Goal: Navigation & Orientation: Find specific page/section

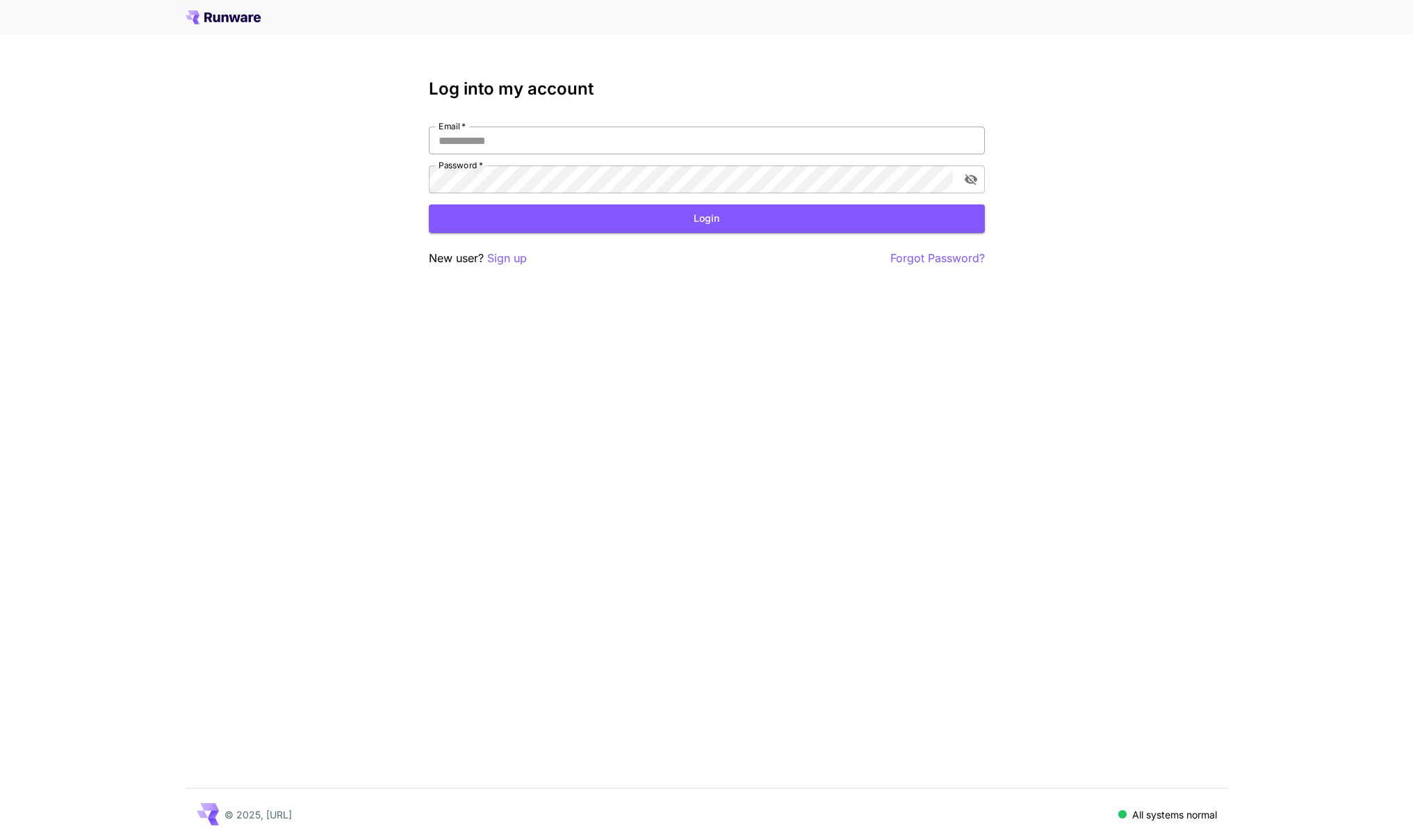
click at [570, 145] on input "Email   *" at bounding box center [707, 140] width 556 height 28
click at [0, 839] on com-1password-button at bounding box center [0, 840] width 0 height 0
type input "**********"
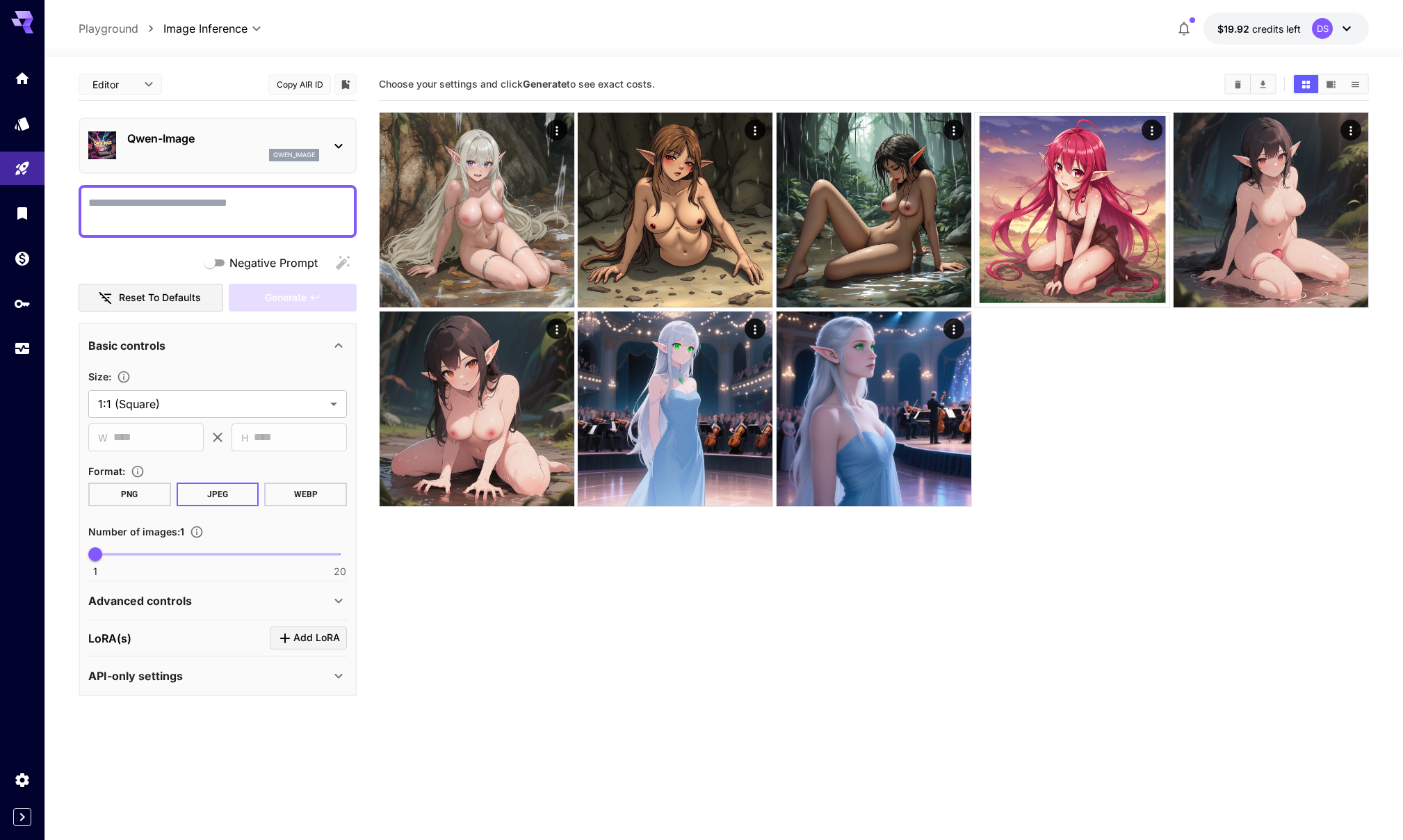
click at [123, 32] on p "Playground" at bounding box center [109, 28] width 60 height 17
click at [32, 81] on icon "Home" at bounding box center [23, 74] width 17 height 17
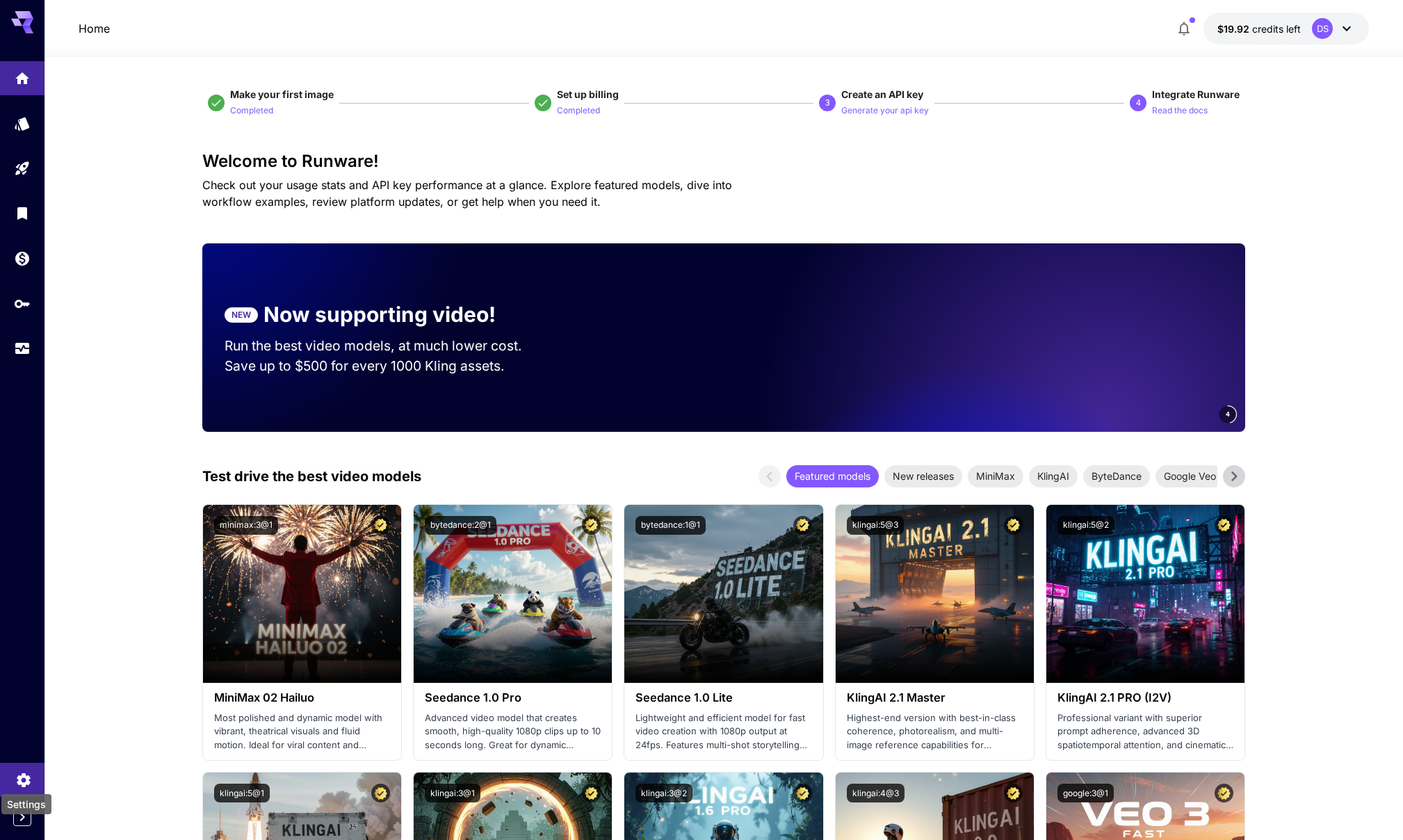
click at [24, 780] on icon "Settings" at bounding box center [23, 775] width 17 height 17
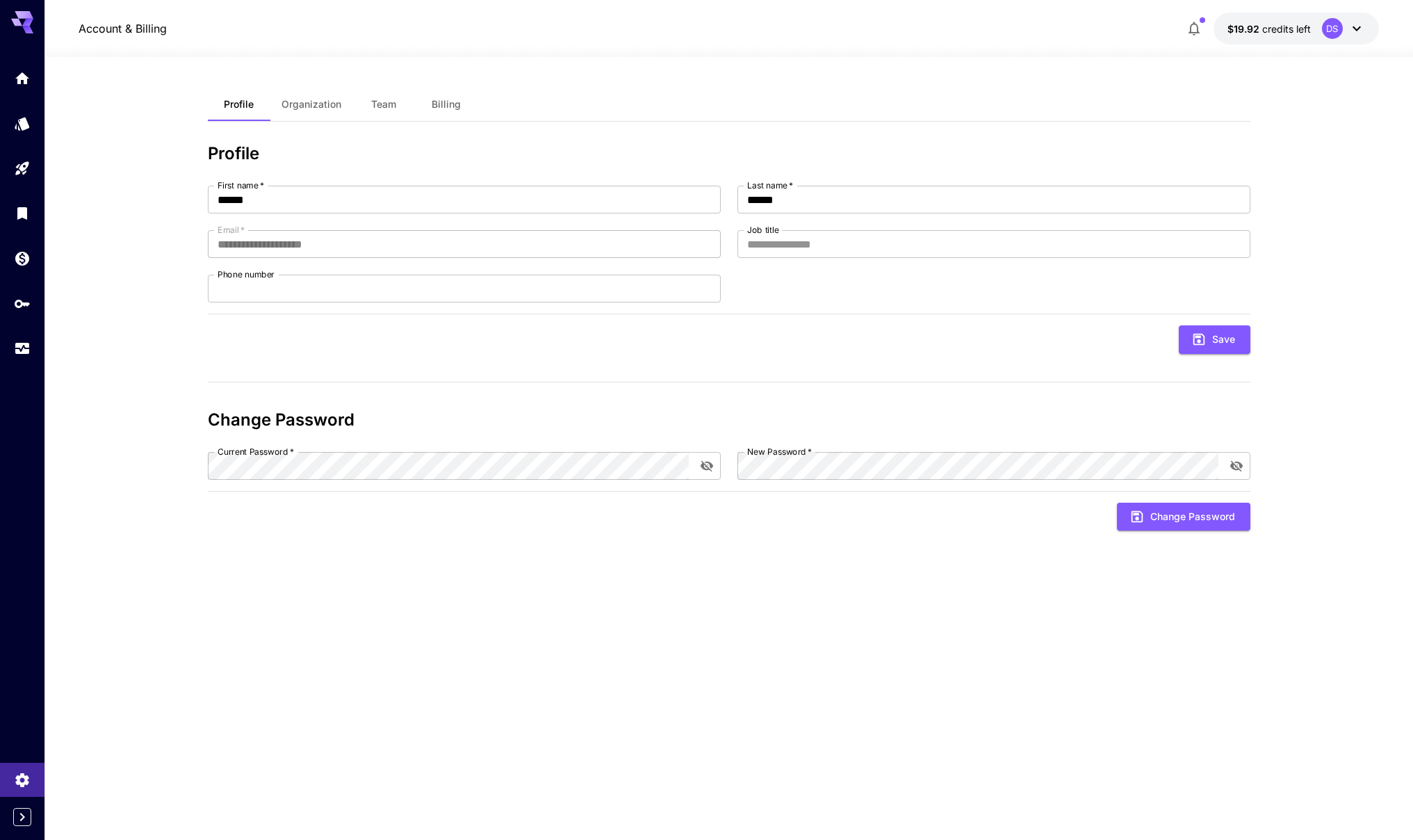
click at [387, 102] on span "Team" at bounding box center [384, 104] width 25 height 12
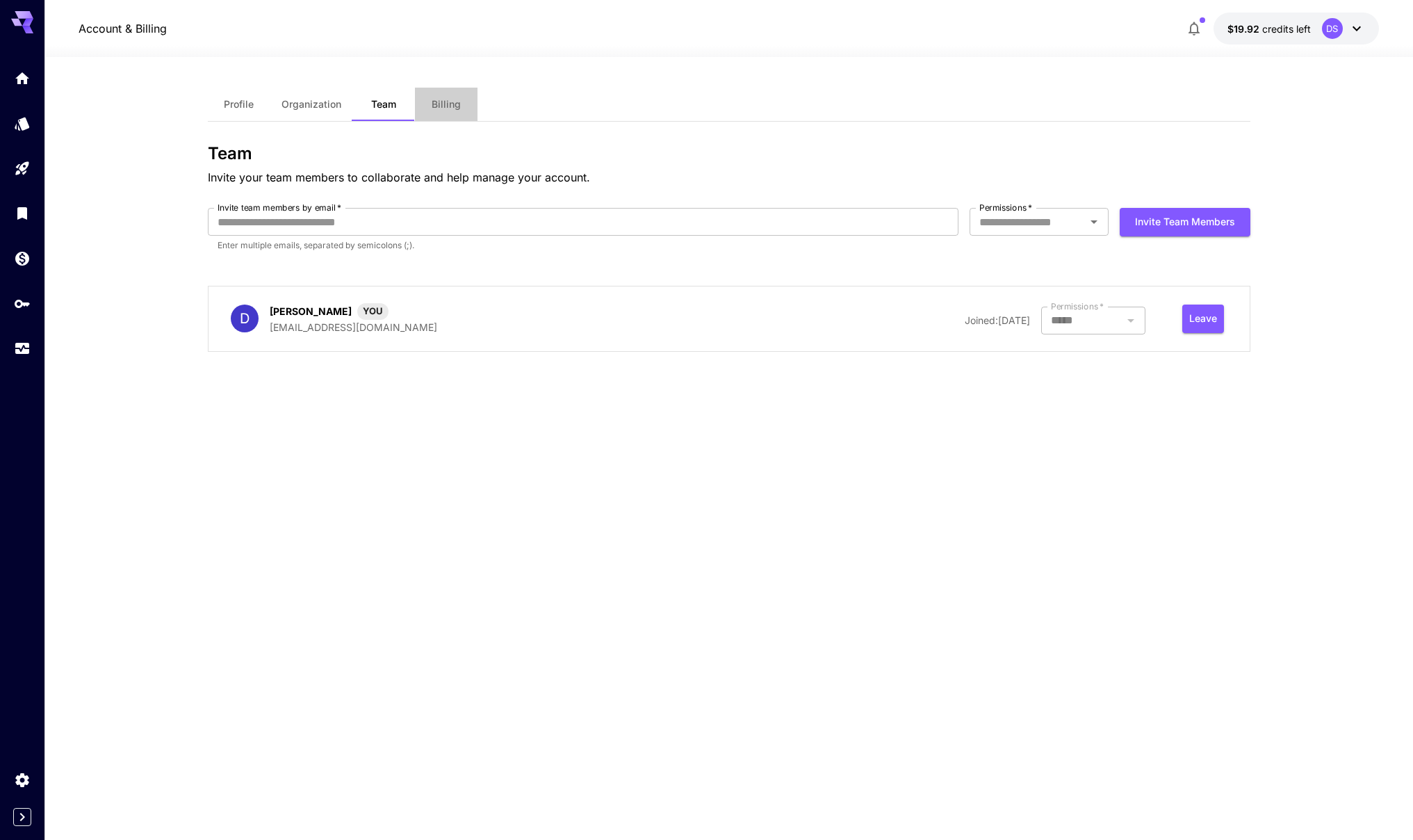
click at [454, 104] on span "Billing" at bounding box center [446, 104] width 29 height 12
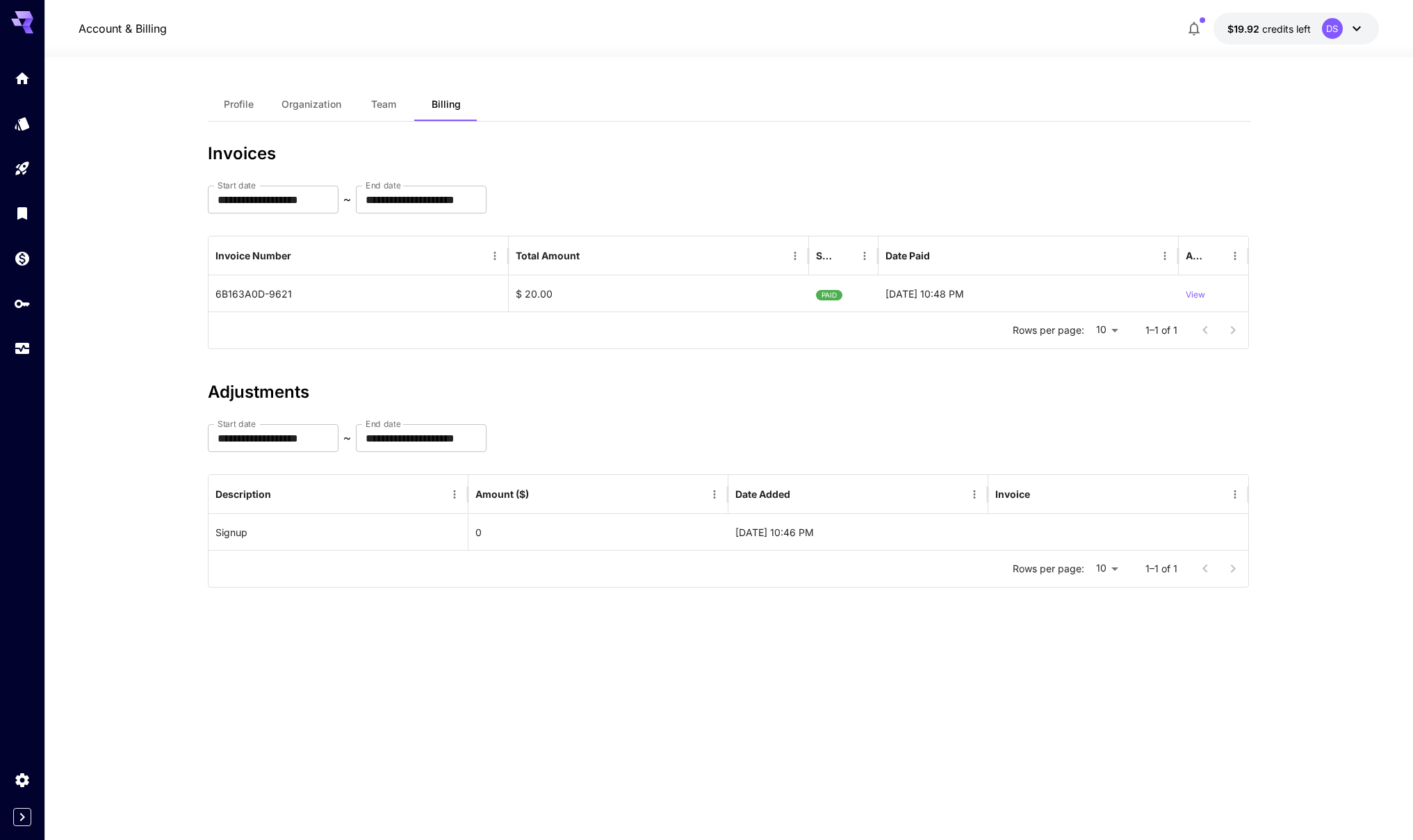
click at [307, 104] on span "Organization" at bounding box center [311, 104] width 60 height 12
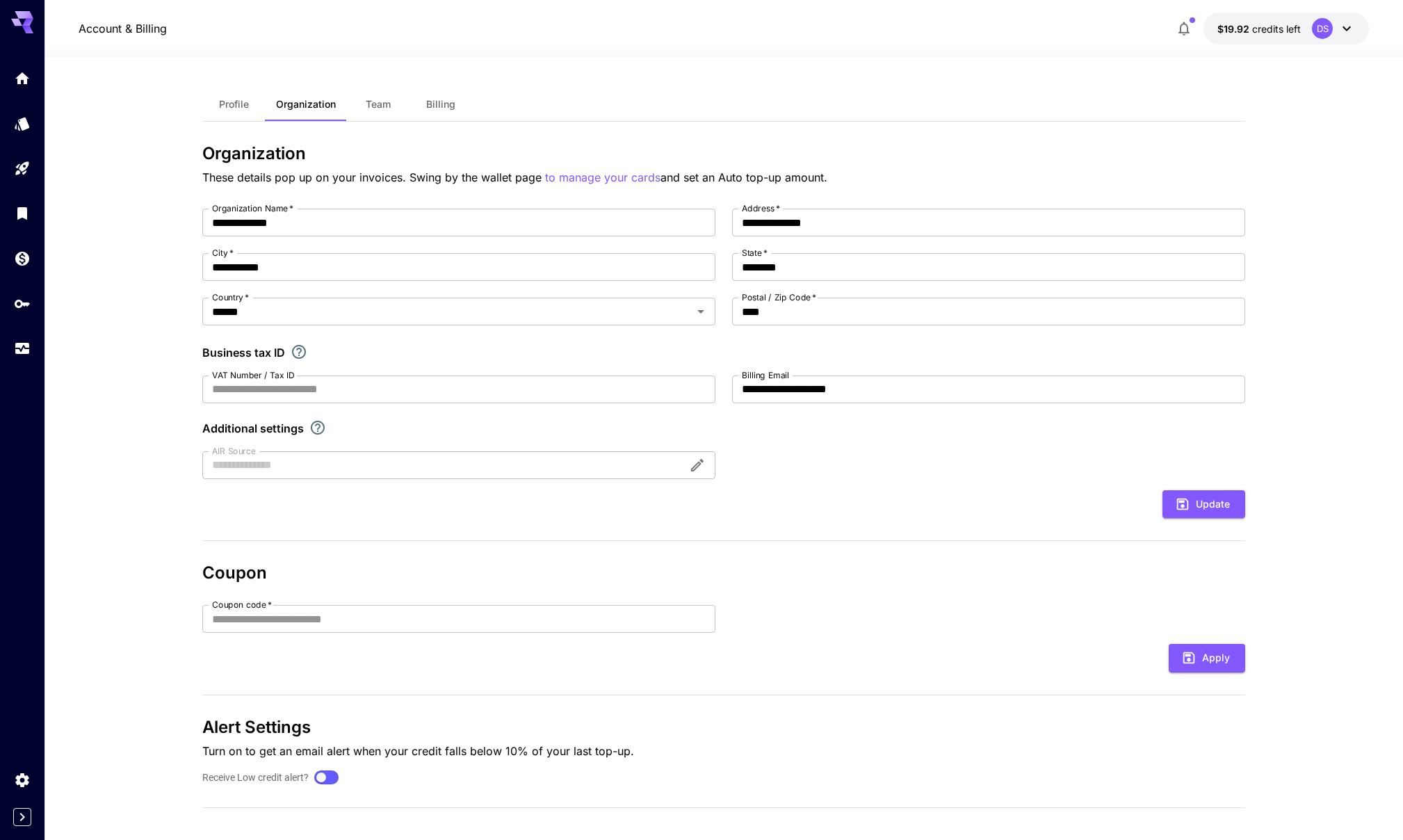
click at [254, 106] on button "Profile" at bounding box center [233, 104] width 62 height 33
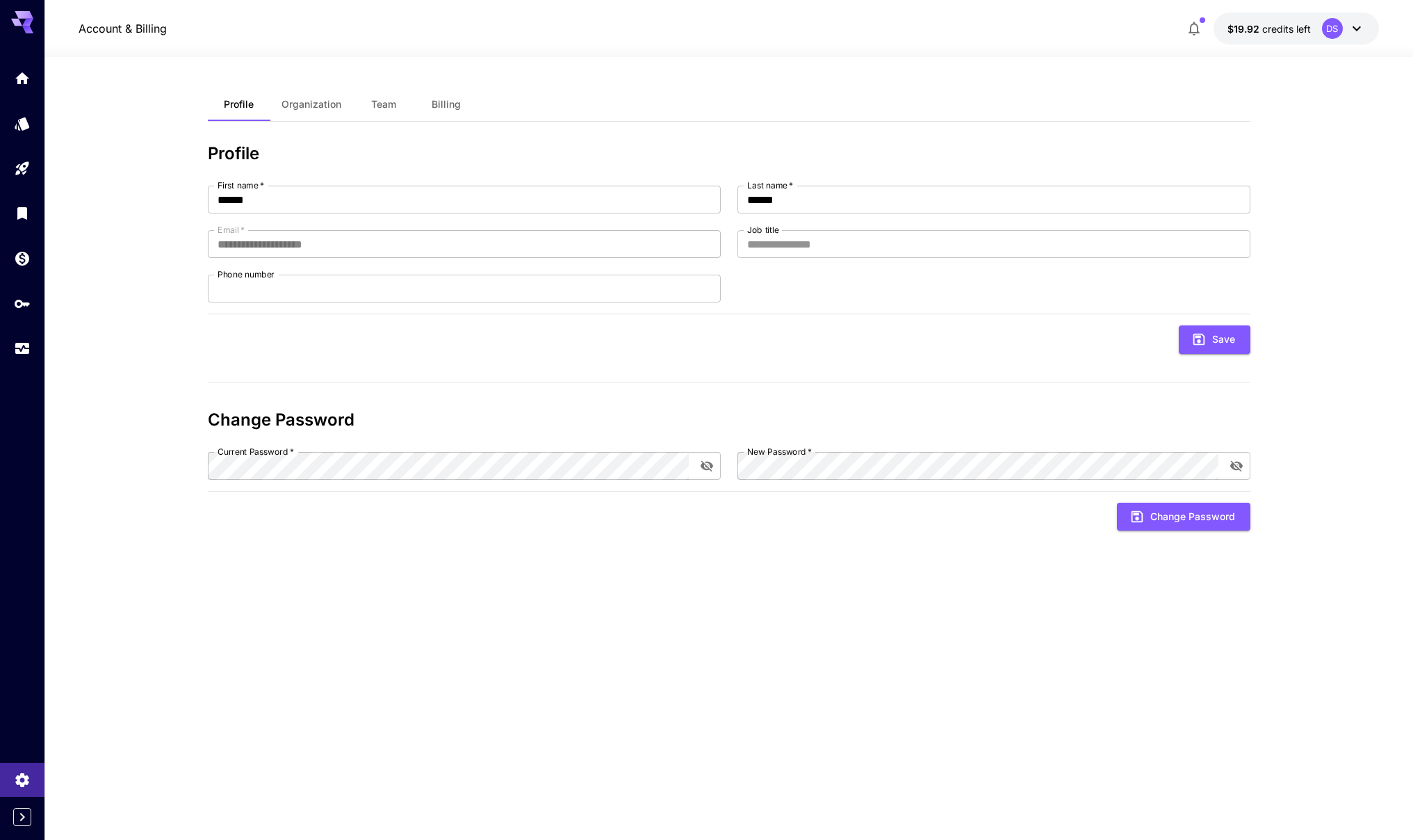
click at [126, 29] on p "Account & Billing" at bounding box center [123, 28] width 88 height 17
click at [33, 75] on link at bounding box center [22, 78] width 45 height 34
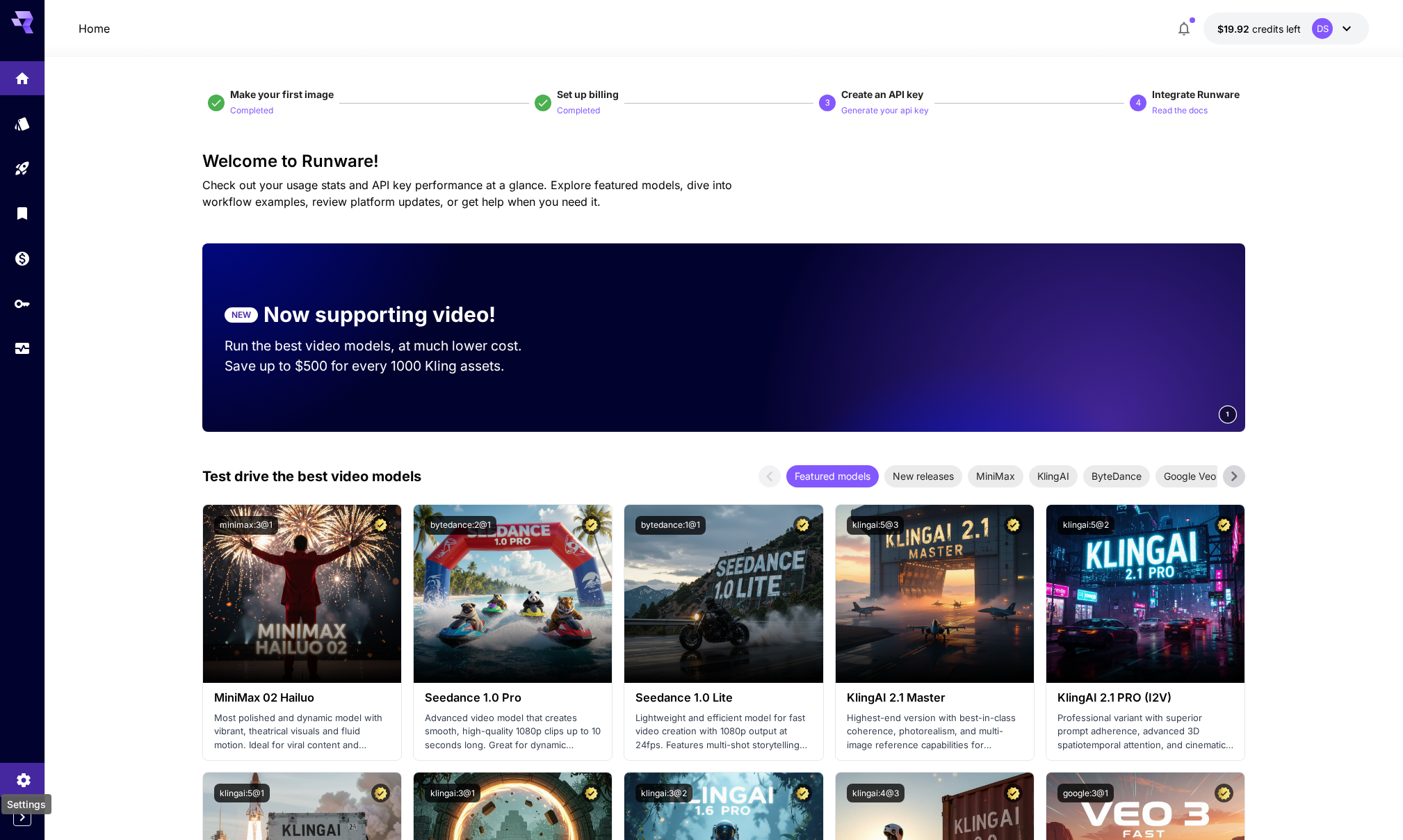
click at [18, 780] on icon "Settings" at bounding box center [23, 776] width 13 height 14
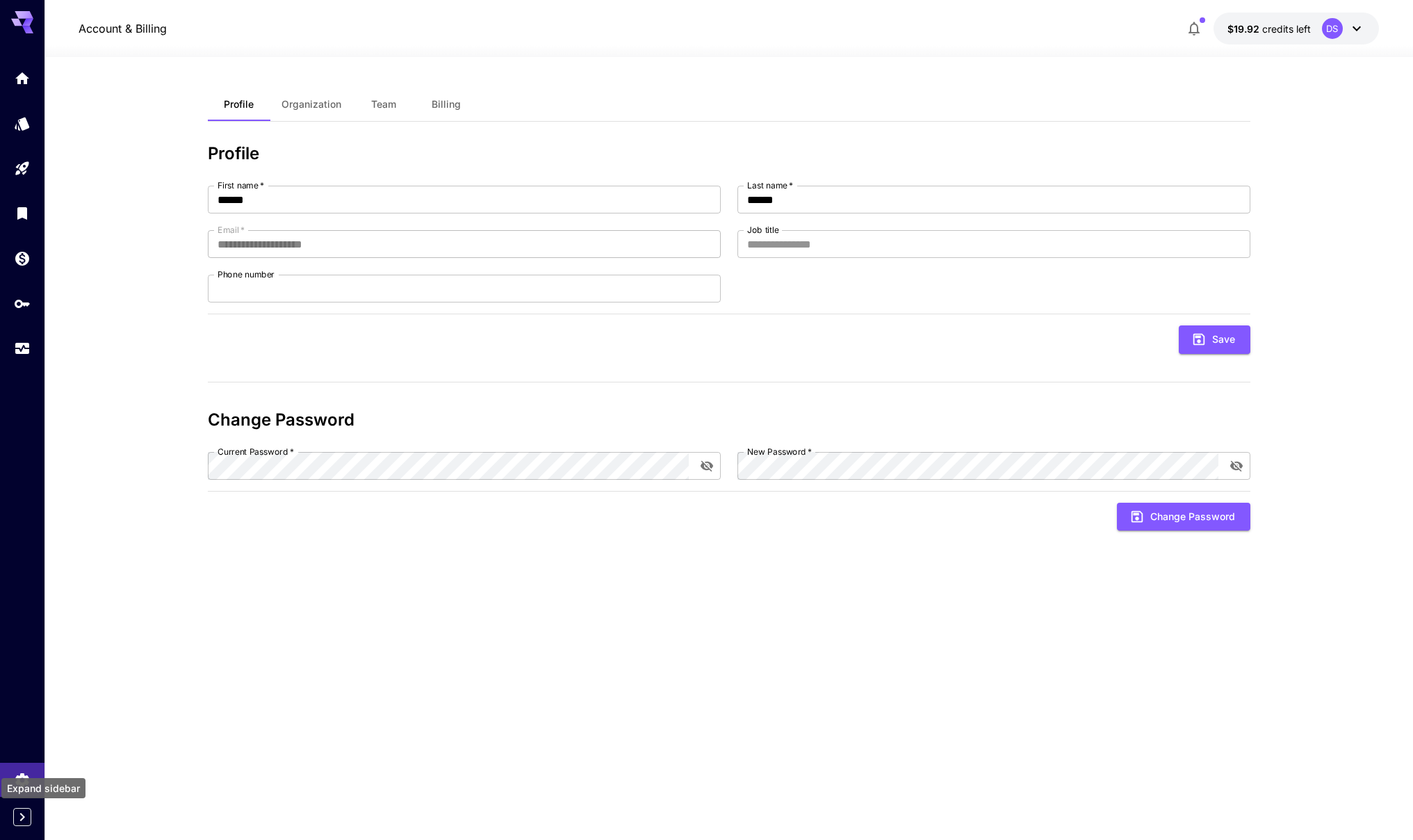
click at [25, 821] on icon "Expand sidebar" at bounding box center [22, 816] width 17 height 17
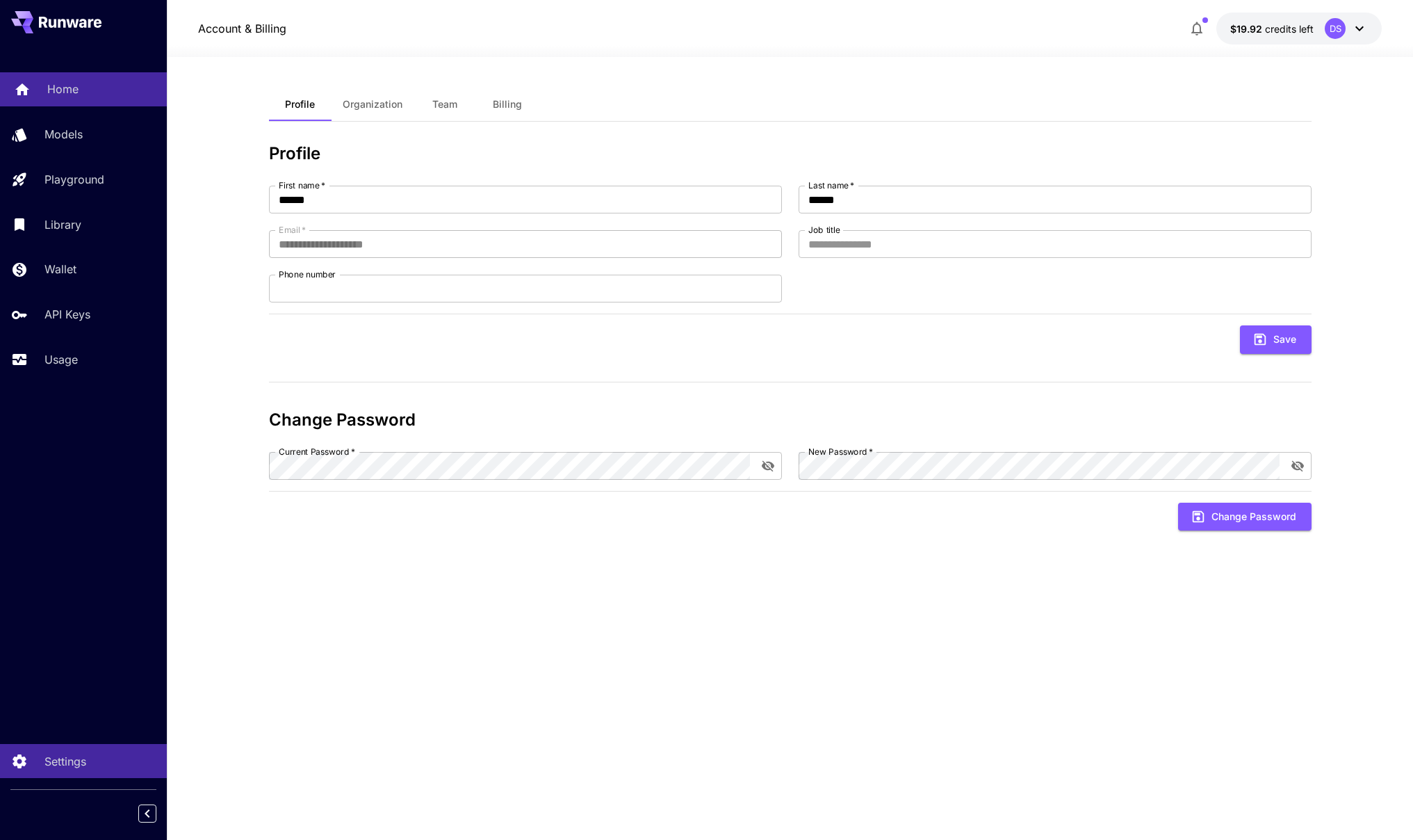
click at [79, 93] on div "Home" at bounding box center [102, 88] width 109 height 17
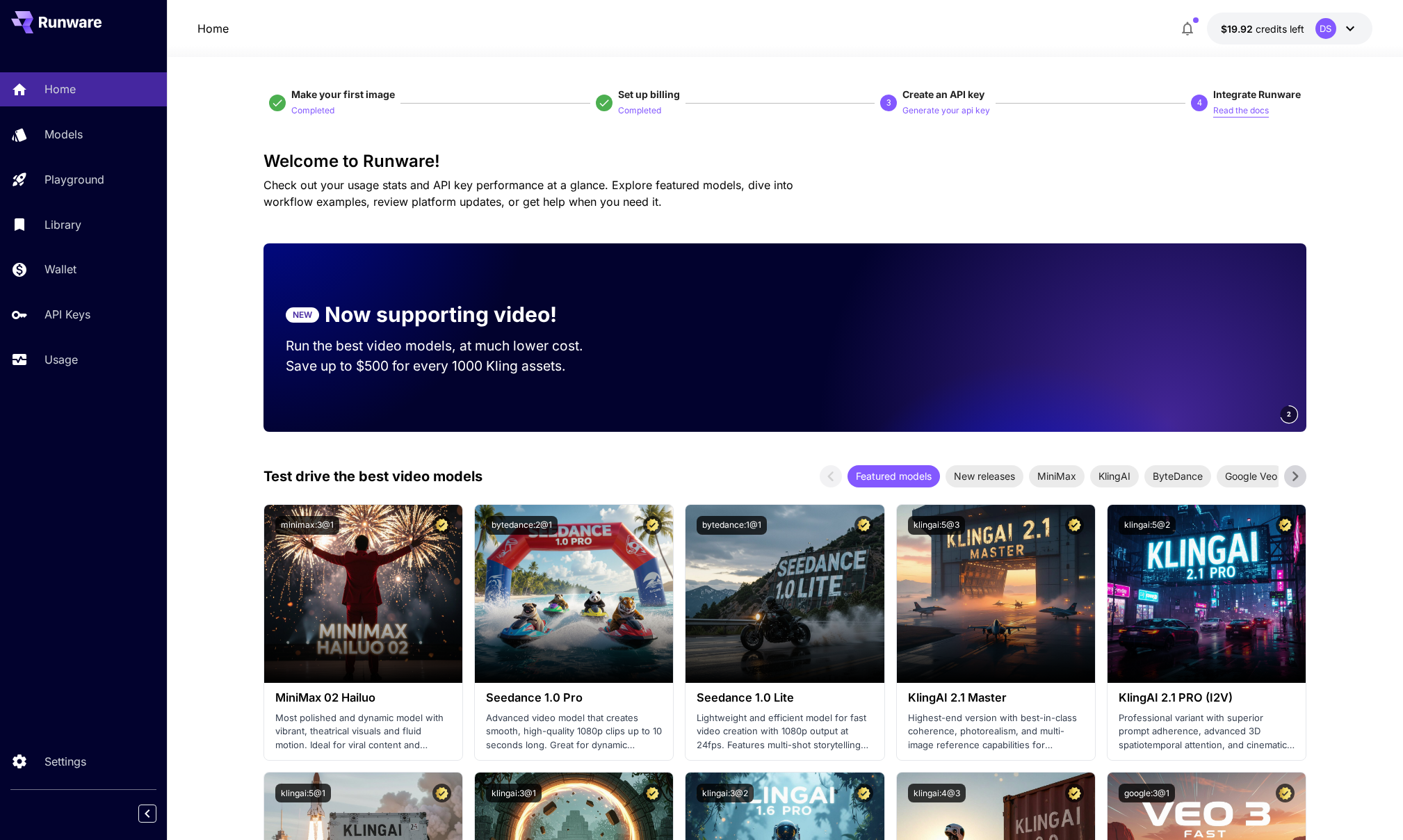
click at [1224, 109] on p "Read the docs" at bounding box center [1241, 110] width 55 height 13
